Goal: Task Accomplishment & Management: Manage account settings

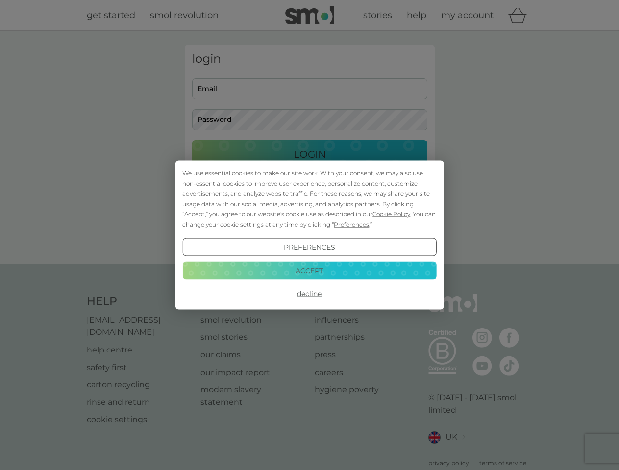
click at [391, 214] on span "Cookie Policy" at bounding box center [391, 214] width 38 height 7
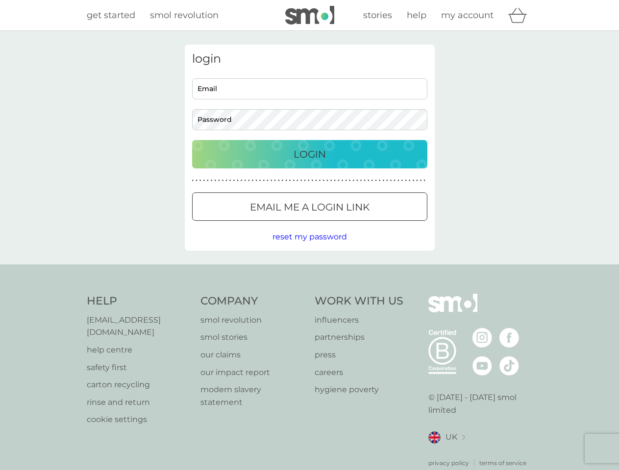
click at [350, 224] on div "login Email Password Login ● ● ● ● ● ● ● ● ● ● ● ● ● ● ● ● ● ● ● ● ● ● ● ● ● ● …" at bounding box center [310, 148] width 250 height 206
click at [309, 247] on div "login Email Password Login ● ● ● ● ● ● ● ● ● ● ● ● ● ● ● ● ● ● ● ● ● ● ● ● ● ● …" at bounding box center [310, 148] width 250 height 206
click at [309, 294] on div "Help [EMAIL_ADDRESS][DOMAIN_NAME] help centre safety first carton recycling rin…" at bounding box center [310, 381] width 446 height 174
click at [309, 270] on div "Help [EMAIL_ADDRESS][DOMAIN_NAME] help centre safety first carton recycling rin…" at bounding box center [309, 381] width 619 height 233
